Goal: Task Accomplishment & Management: Manage account settings

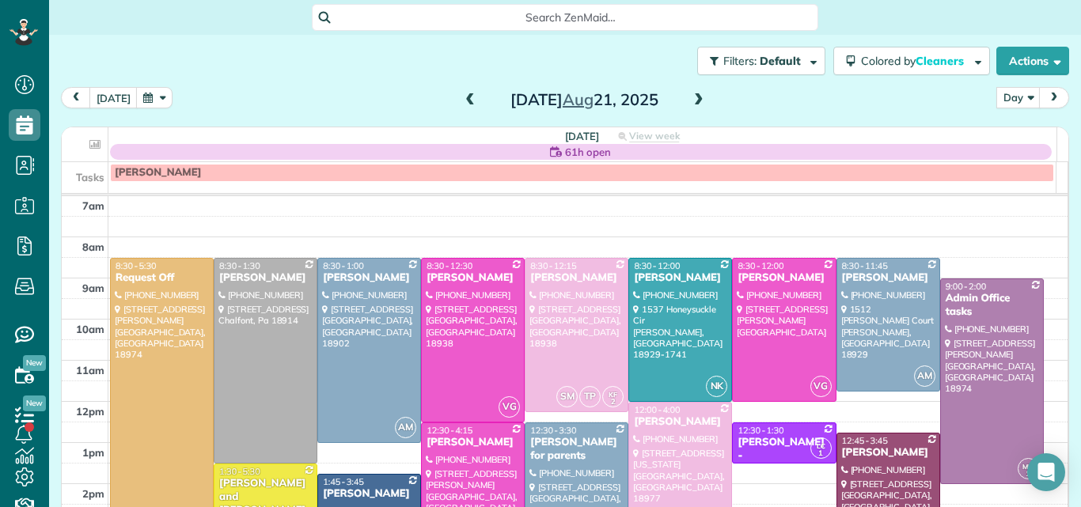
scroll to position [7, 7]
click at [108, 96] on button "[DATE]" at bounding box center [113, 97] width 48 height 21
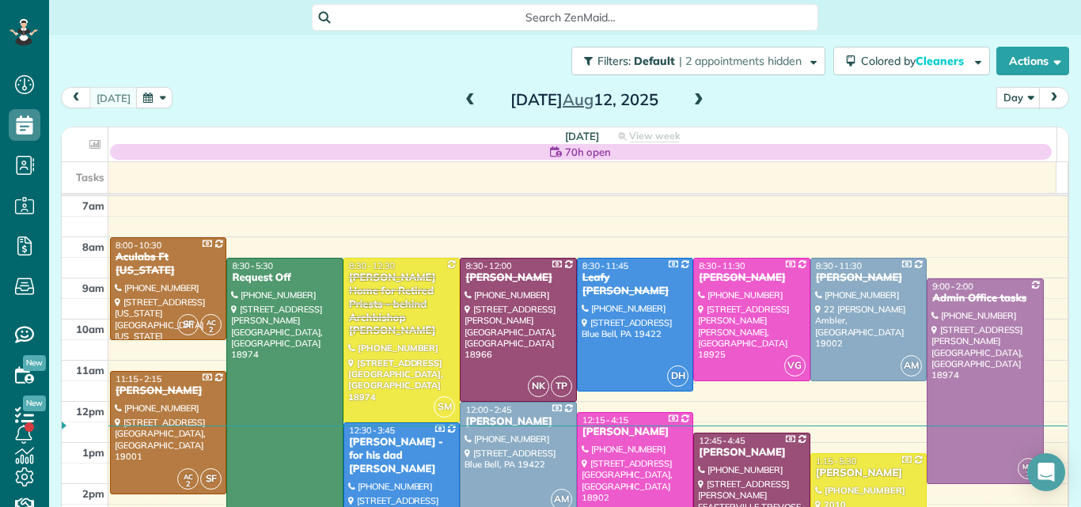
click at [691, 93] on span at bounding box center [698, 101] width 17 height 24
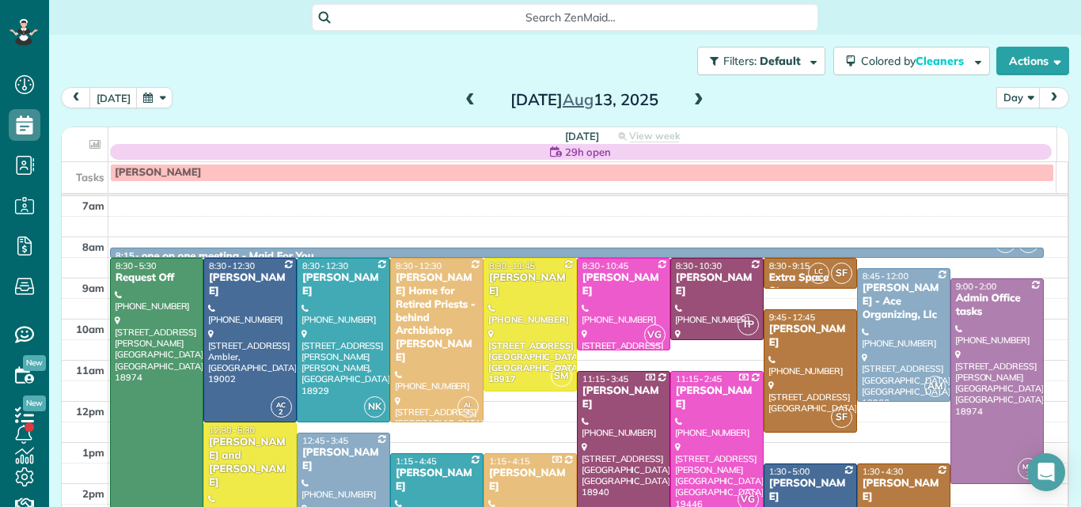
click at [258, 431] on div "12:30 - 5:30" at bounding box center [250, 430] width 84 height 11
click at [0, 0] on div at bounding box center [0, 0] width 0 height 0
click at [258, 431] on div "12:30 - 5:30" at bounding box center [250, 430] width 84 height 11
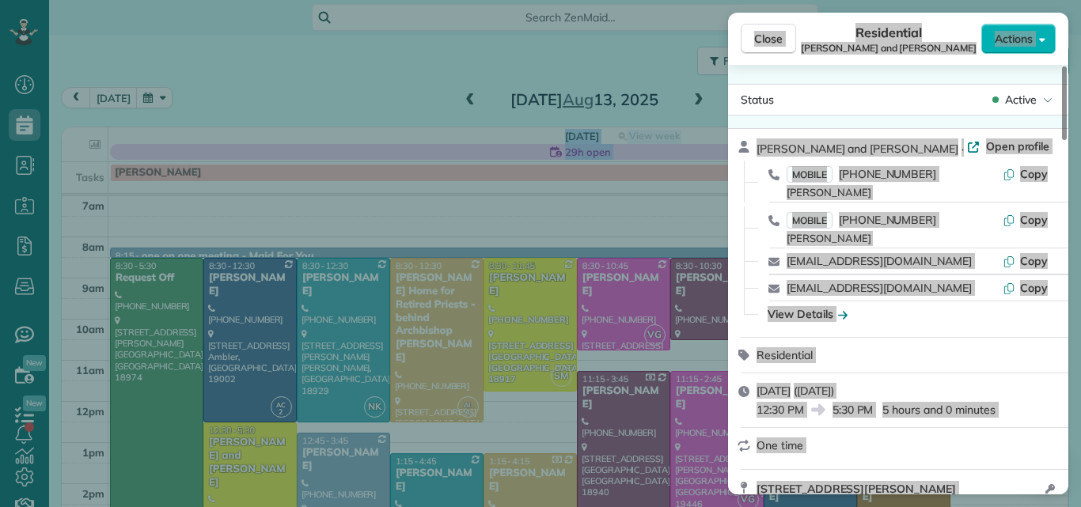
click at [388, 70] on div "Close Residential Paul and Sarah Rauch Actions Status Active Paul and Sarah Rau…" at bounding box center [540, 253] width 1081 height 507
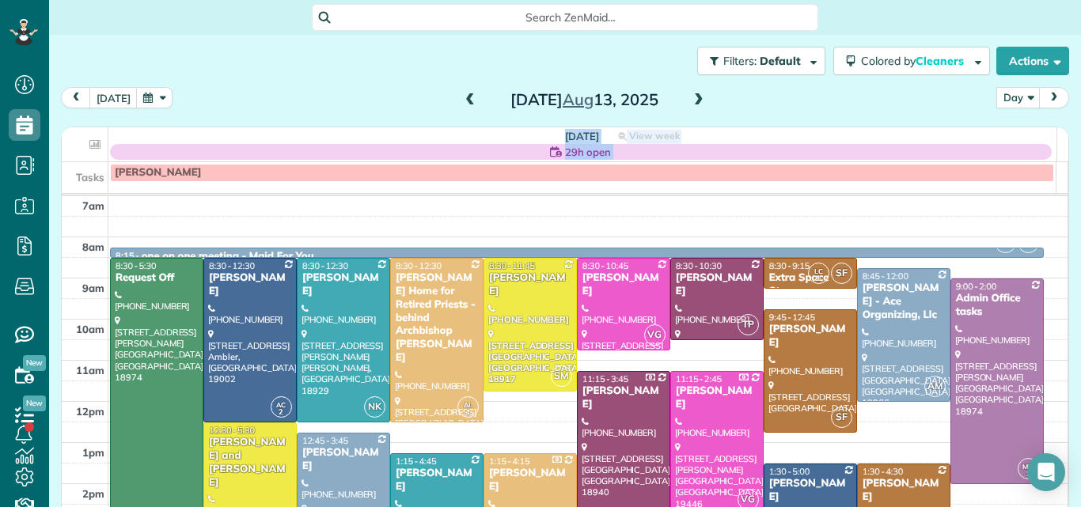
click at [224, 453] on div "Paul and Sarah Rauch" at bounding box center [250, 463] width 84 height 54
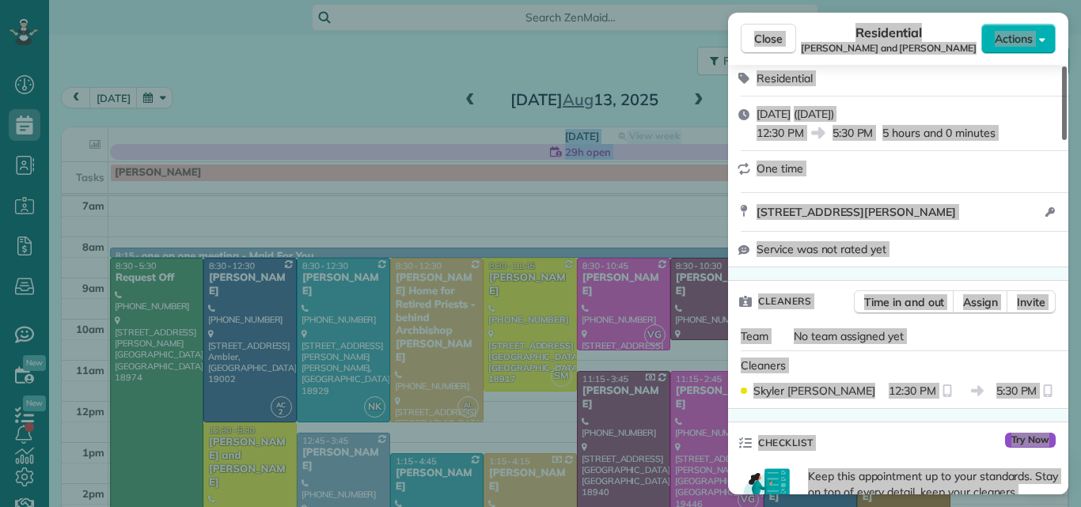
drag, startPoint x: 1064, startPoint y: 105, endPoint x: 1061, endPoint y: 165, distance: 59.4
click at [1062, 140] on div at bounding box center [1064, 103] width 5 height 74
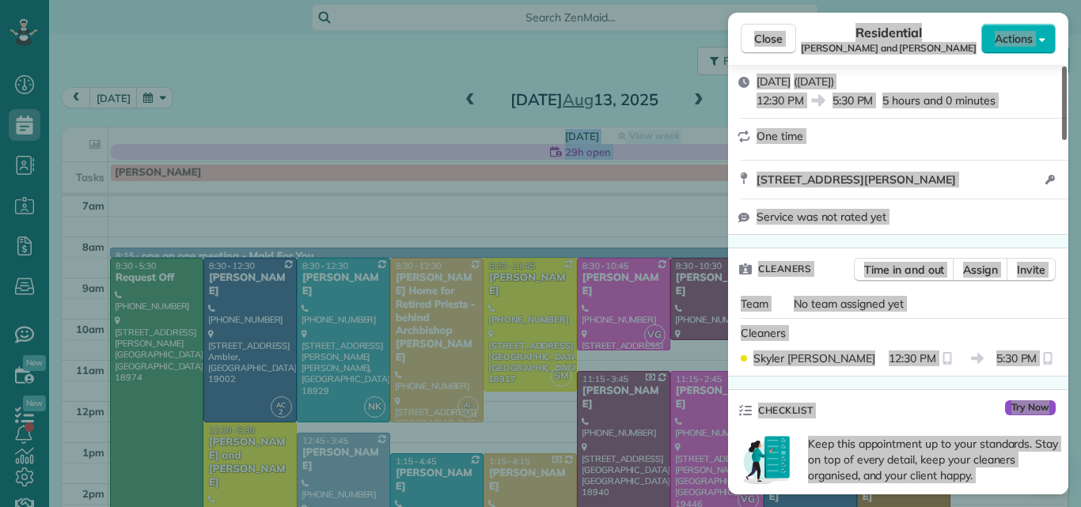
click at [1062, 140] on div at bounding box center [1064, 103] width 5 height 74
click at [1064, 196] on div "15 Hunters Lane Telford PA 18969 Open access information" at bounding box center [898, 180] width 340 height 38
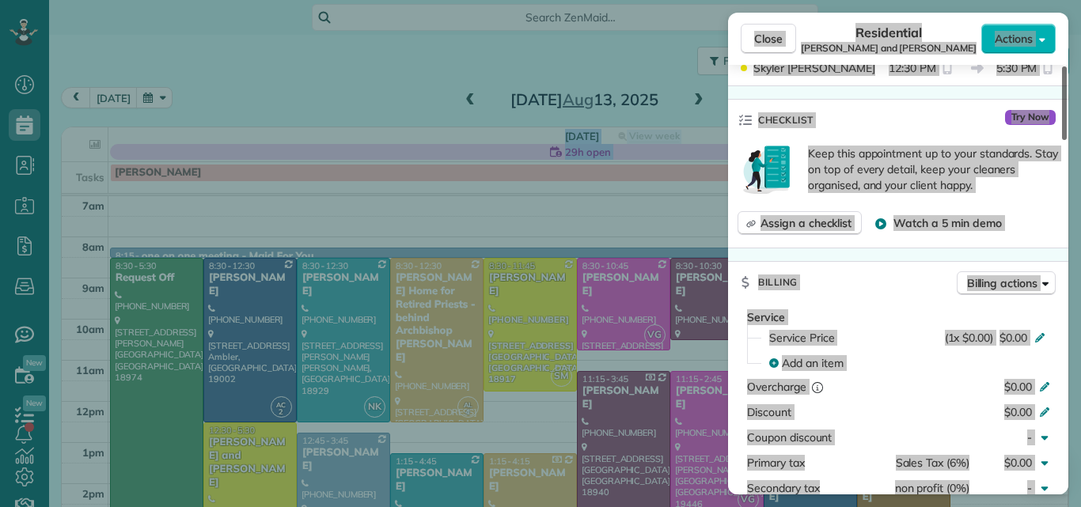
scroll to position [619, 0]
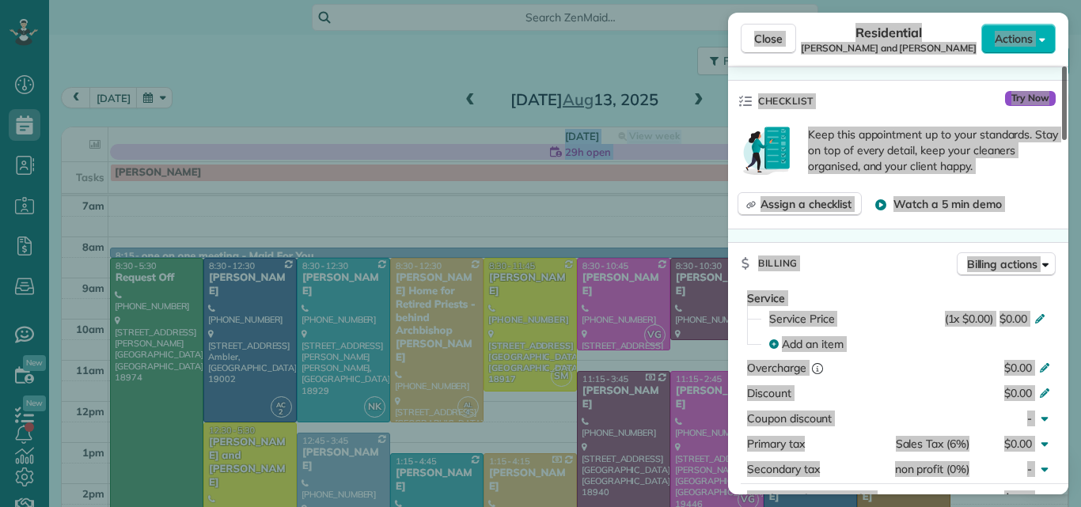
drag, startPoint x: 1064, startPoint y: 173, endPoint x: 1059, endPoint y: 226, distance: 53.2
click at [1062, 140] on div at bounding box center [1064, 103] width 5 height 74
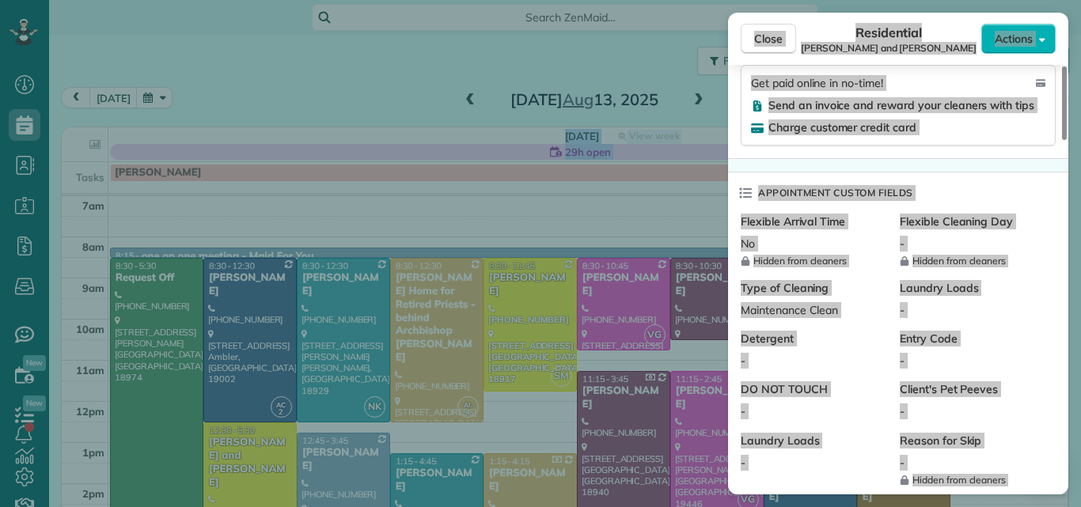
drag, startPoint x: 1063, startPoint y: 224, endPoint x: 1080, endPoint y: 333, distance: 110.6
click at [1067, 140] on div at bounding box center [1064, 103] width 5 height 74
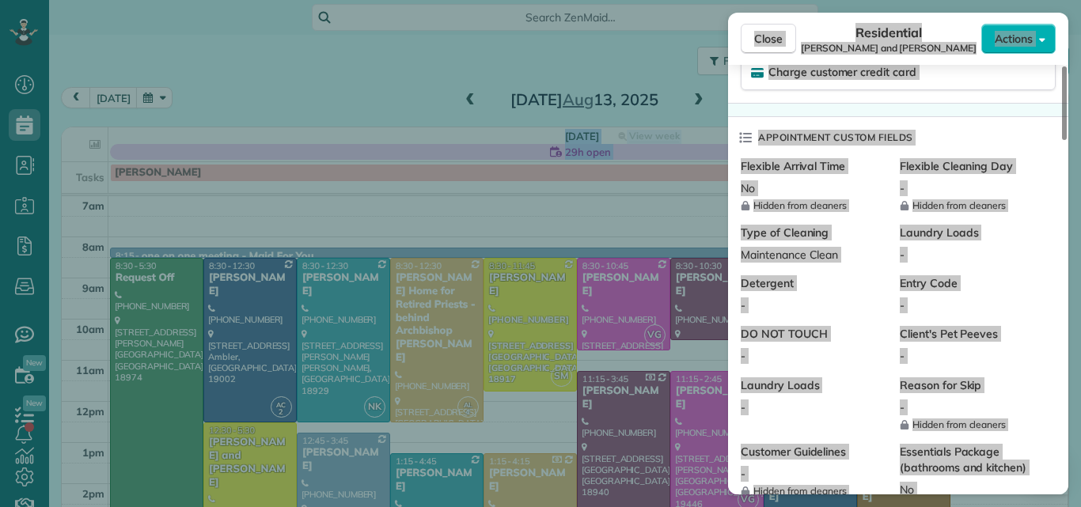
drag, startPoint x: 1080, startPoint y: 340, endPoint x: 1079, endPoint y: 373, distance: 32.5
click at [1080, 350] on div "Close Residential Paul and Sarah Rauch Actions Status Active Paul and Sarah Rau…" at bounding box center [540, 253] width 1081 height 507
click at [1080, 381] on div "Close Residential Paul and Sarah Rauch Actions Status Active Paul and Sarah Rau…" at bounding box center [540, 253] width 1081 height 507
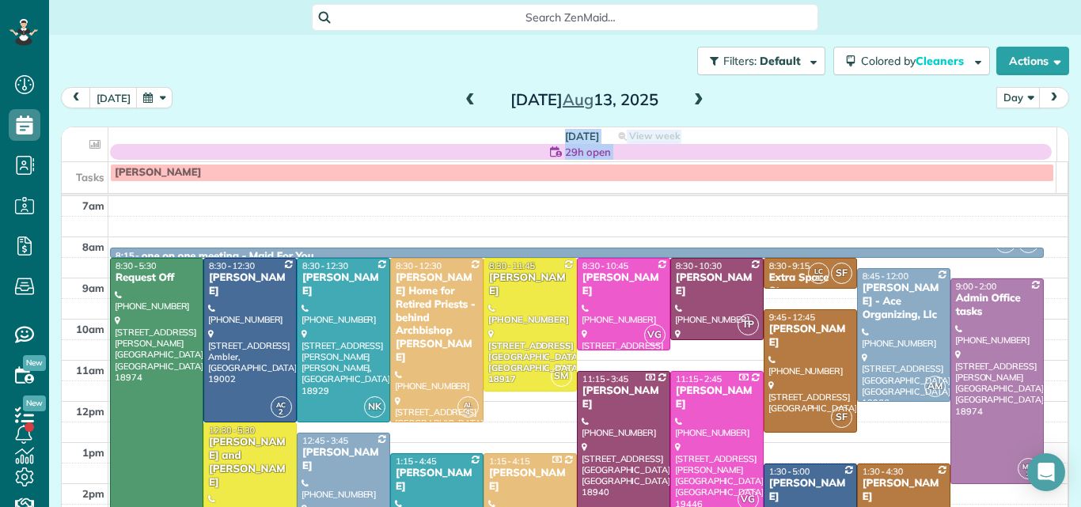
click at [266, 447] on div "Paul and Sarah Rauch" at bounding box center [250, 463] width 84 height 54
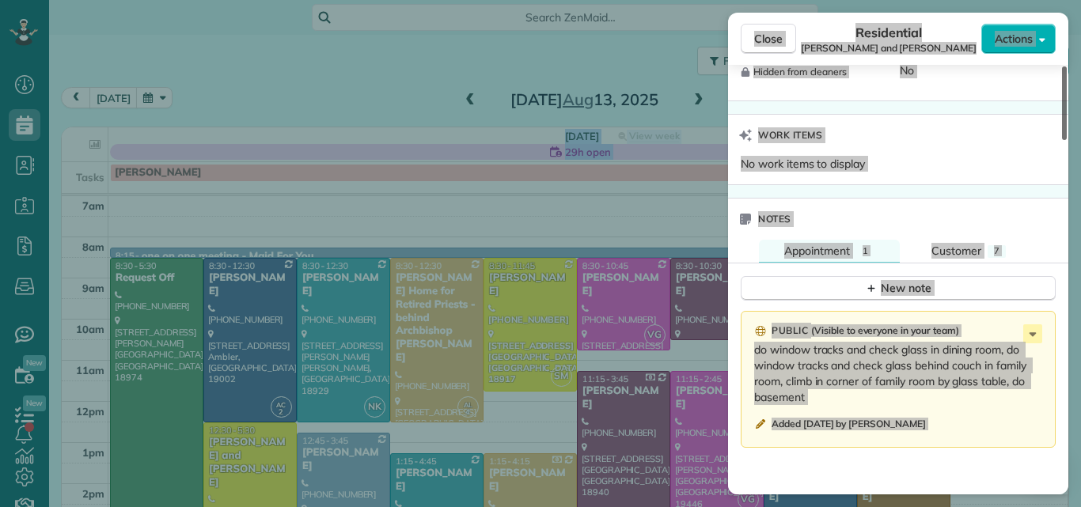
scroll to position [1624, 0]
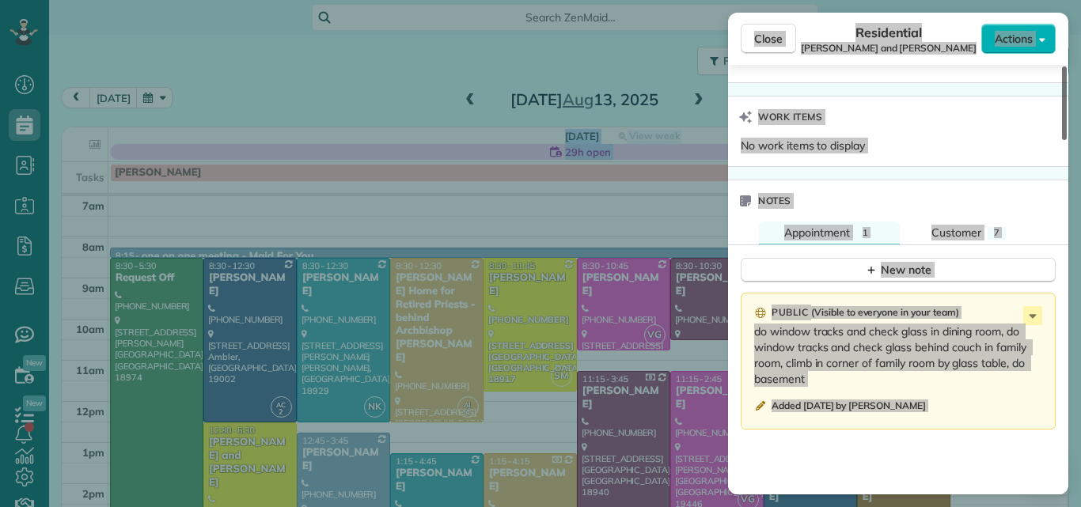
drag, startPoint x: 1062, startPoint y: 121, endPoint x: 1080, endPoint y: 400, distance: 279.2
click at [1067, 140] on div at bounding box center [1064, 103] width 5 height 74
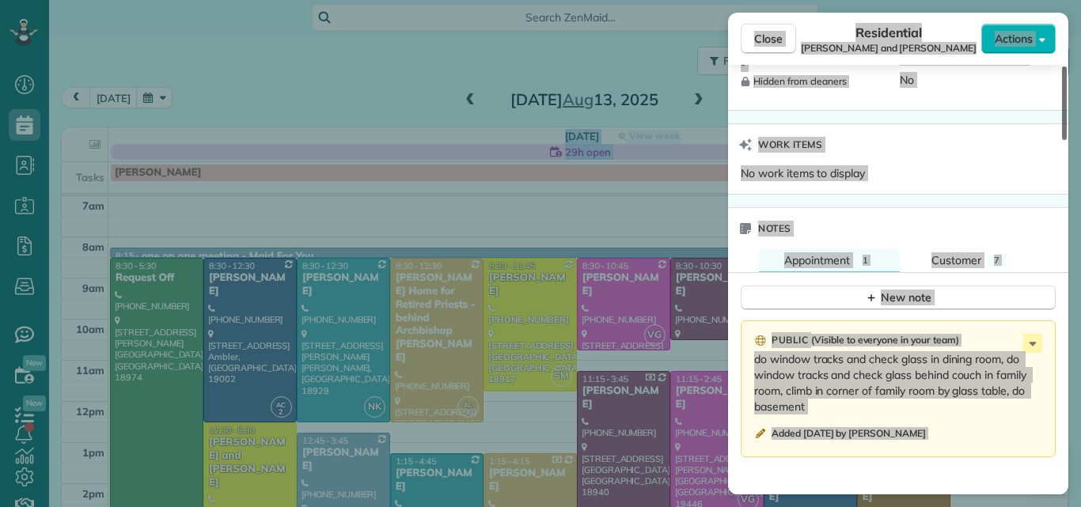
scroll to position [1583, 0]
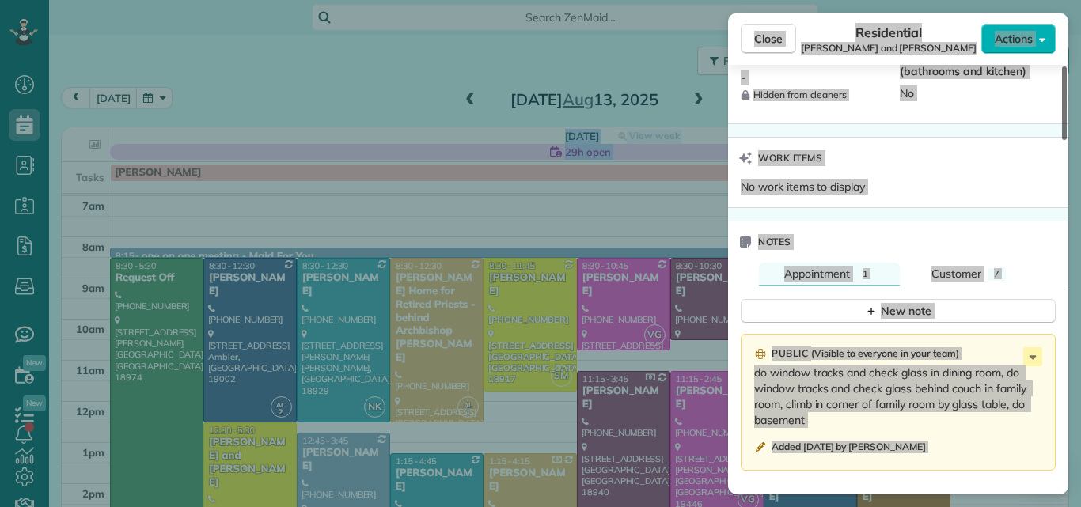
drag, startPoint x: 1062, startPoint y: 385, endPoint x: 1076, endPoint y: 378, distance: 15.9
click at [1067, 140] on div at bounding box center [1064, 103] width 5 height 74
click at [960, 271] on span "Customer" at bounding box center [956, 274] width 50 height 14
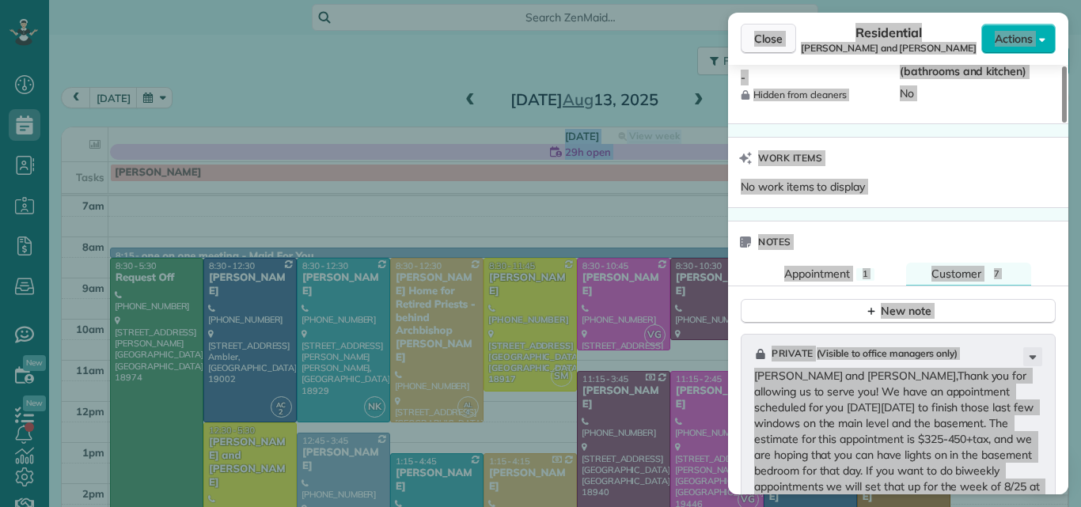
click at [762, 36] on span "Close" at bounding box center [768, 39] width 28 height 16
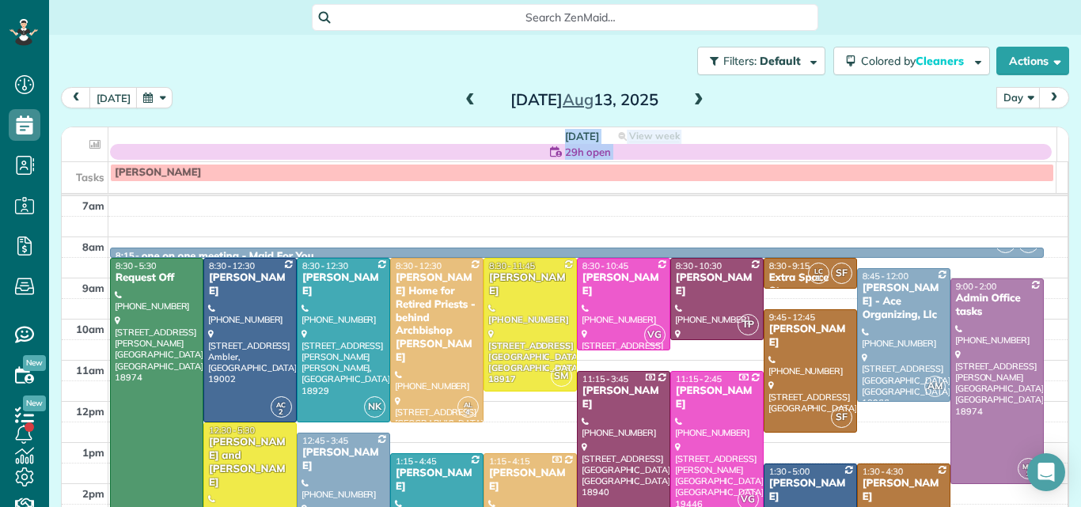
click at [690, 99] on span at bounding box center [698, 100] width 17 height 14
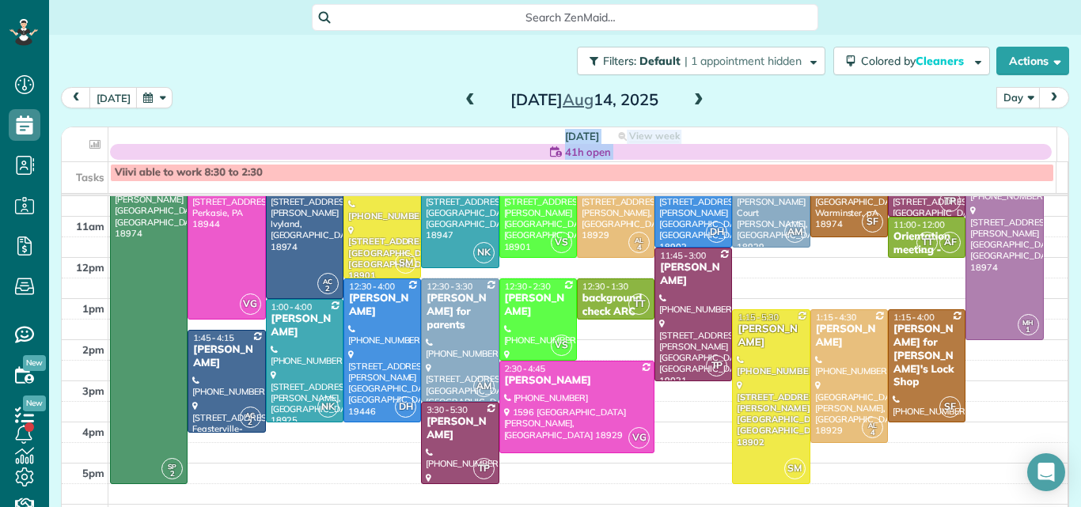
scroll to position [75, 0]
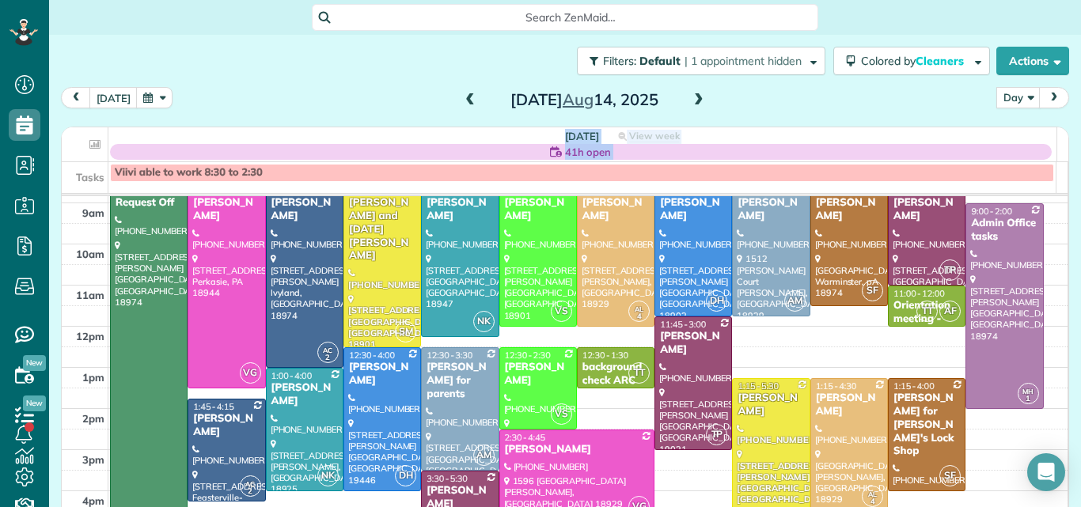
click at [690, 99] on span at bounding box center [698, 100] width 17 height 14
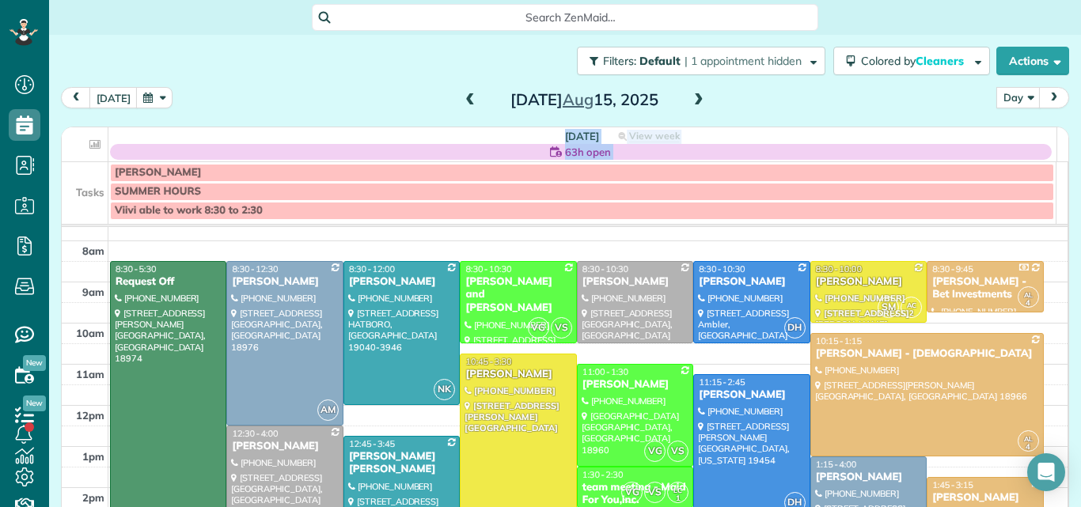
scroll to position [10, 0]
